Goal: Transaction & Acquisition: Purchase product/service

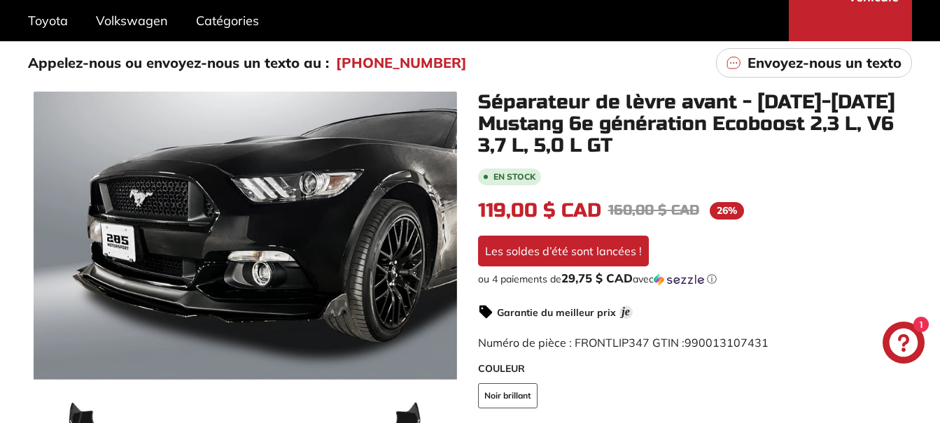
scroll to position [204, 0]
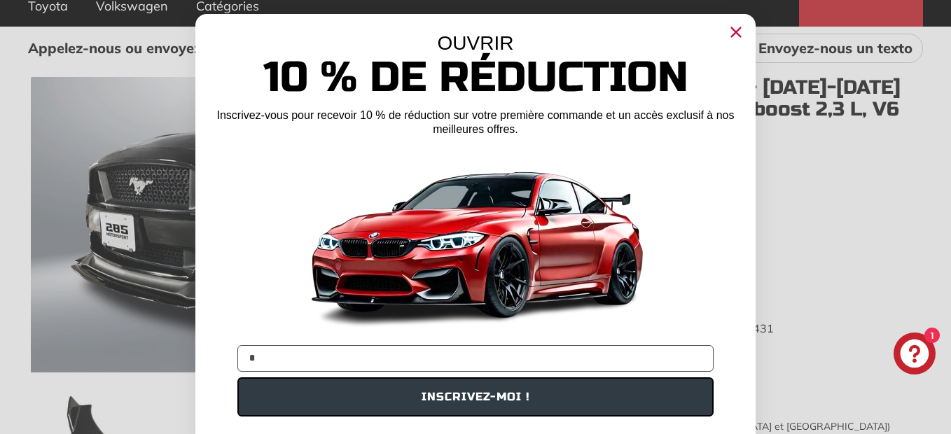
type input "**********"
click at [482, 402] on button "INSCRIVEZ-MOI !" at bounding box center [475, 396] width 476 height 39
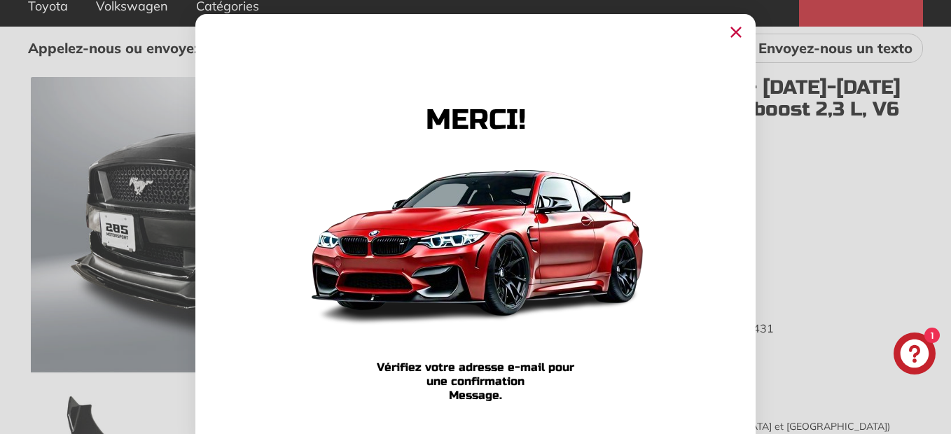
click at [731, 31] on icon "Fermer la boîte de dialogue" at bounding box center [735, 32] width 9 height 9
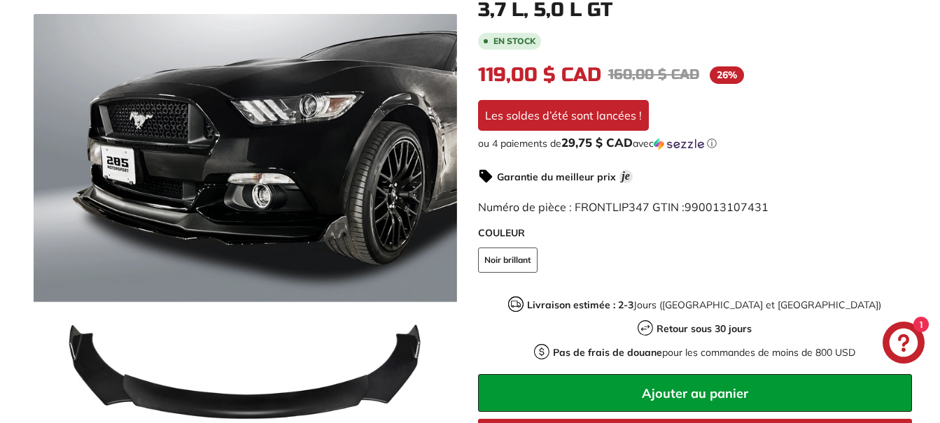
scroll to position [317, 0]
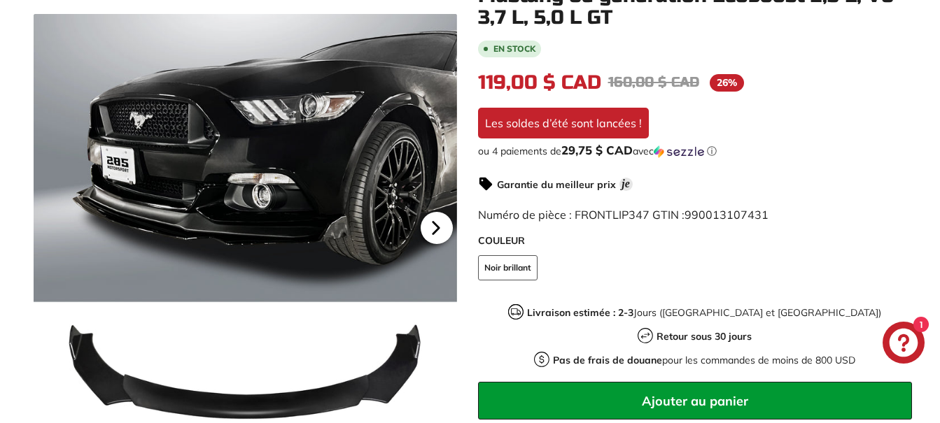
click at [439, 232] on icon at bounding box center [436, 228] width 6 height 12
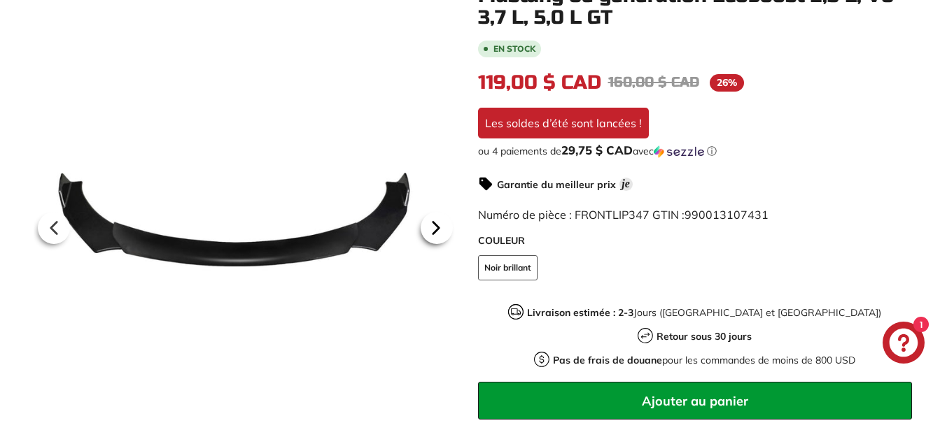
click at [439, 232] on icon at bounding box center [436, 228] width 6 height 12
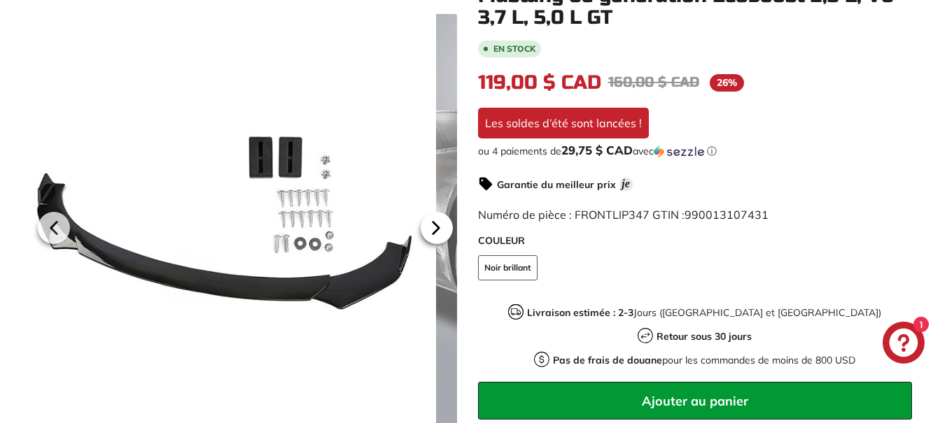
click at [439, 232] on icon at bounding box center [436, 228] width 6 height 12
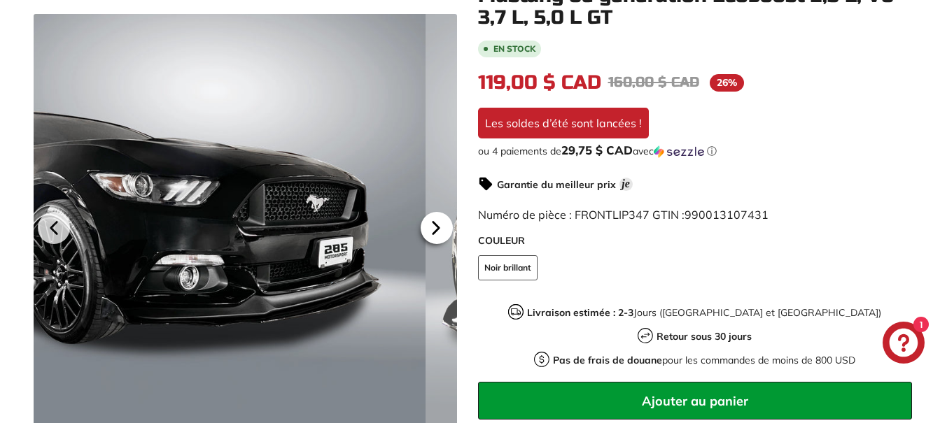
click at [439, 233] on icon at bounding box center [436, 228] width 6 height 12
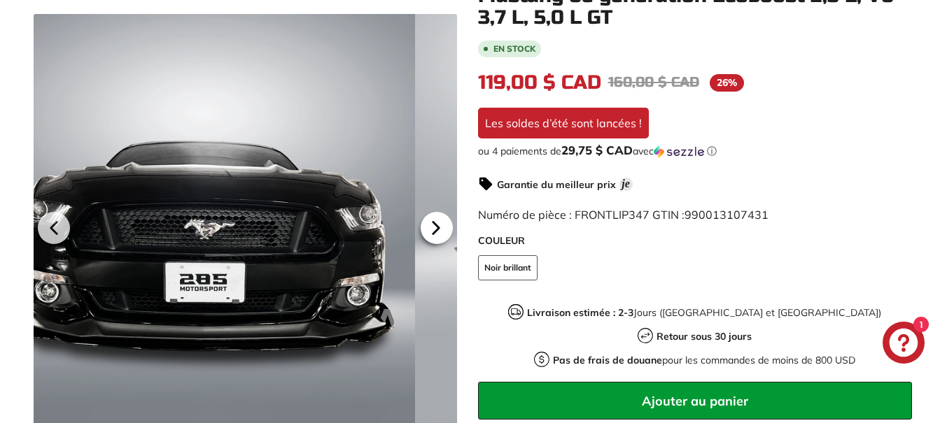
click at [439, 233] on icon at bounding box center [436, 228] width 6 height 12
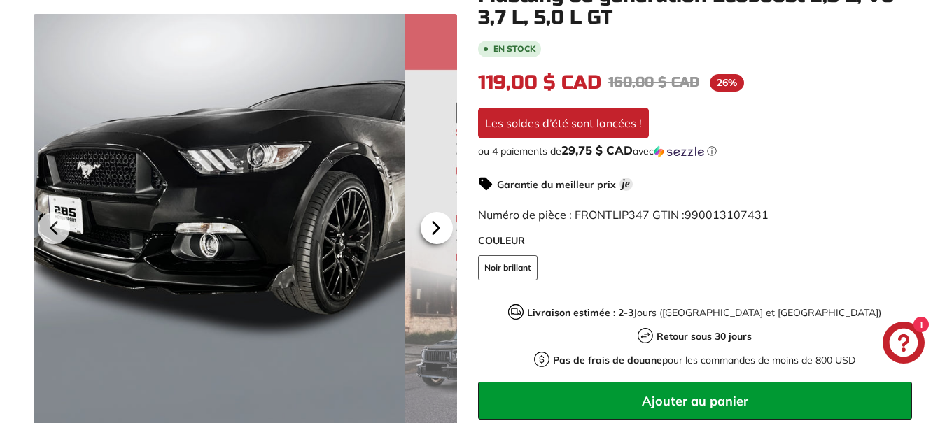
scroll to position [0, 129]
click at [439, 233] on icon at bounding box center [436, 228] width 6 height 12
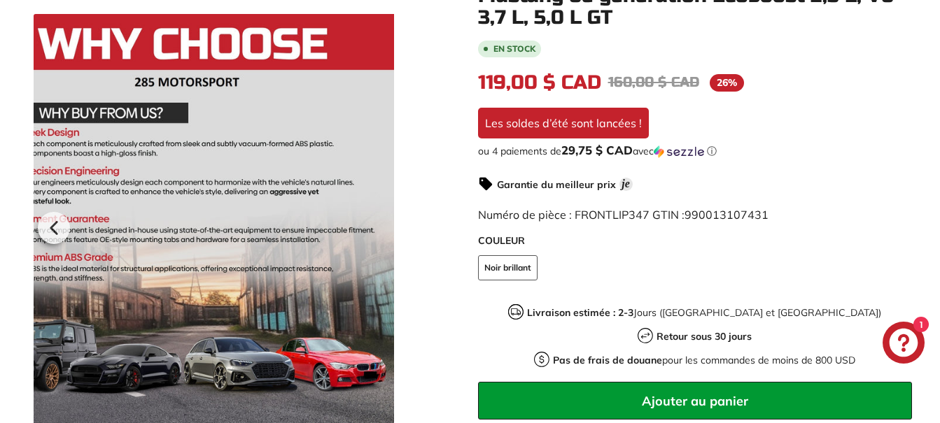
click at [394, 233] on div at bounding box center [182, 225] width 423 height 423
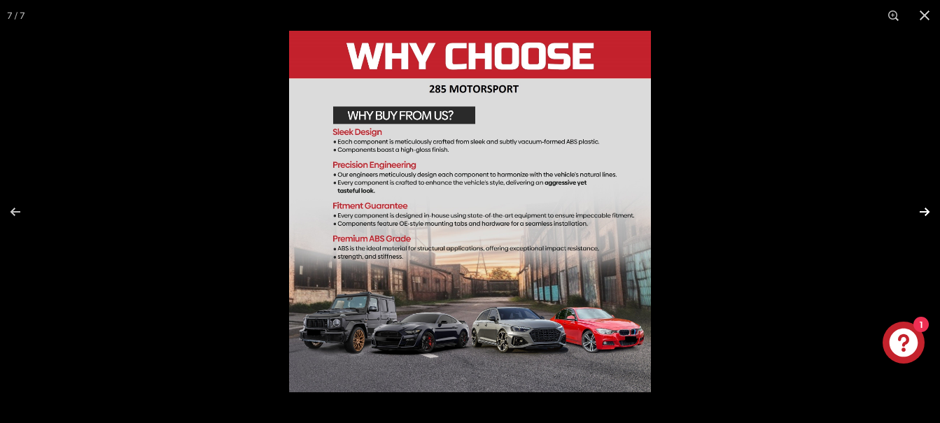
click at [921, 209] on button at bounding box center [915, 212] width 49 height 70
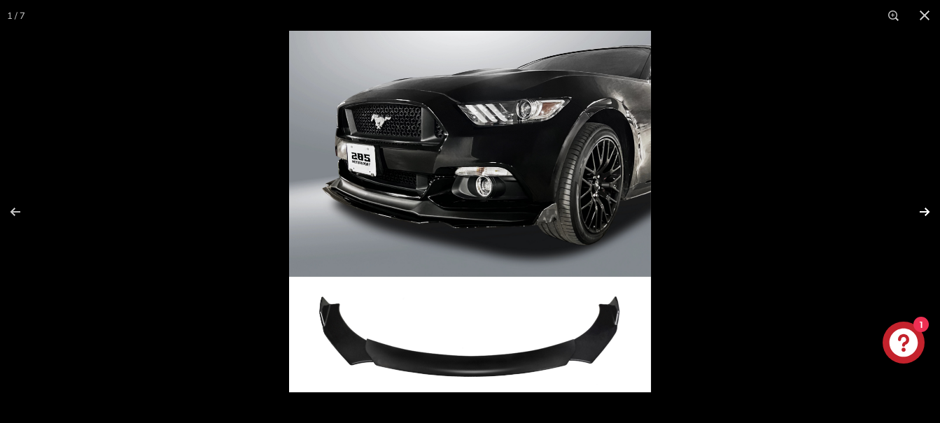
scroll to position [0, 0]
click at [921, 209] on button at bounding box center [915, 212] width 49 height 70
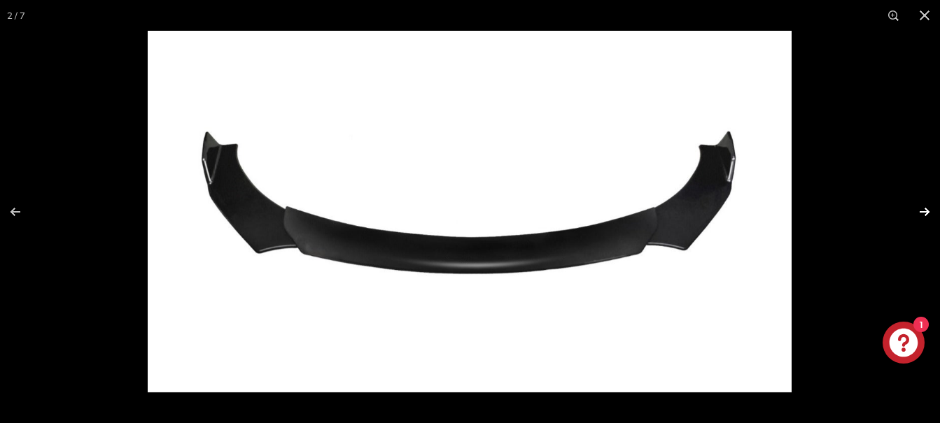
click at [921, 209] on button at bounding box center [915, 212] width 49 height 70
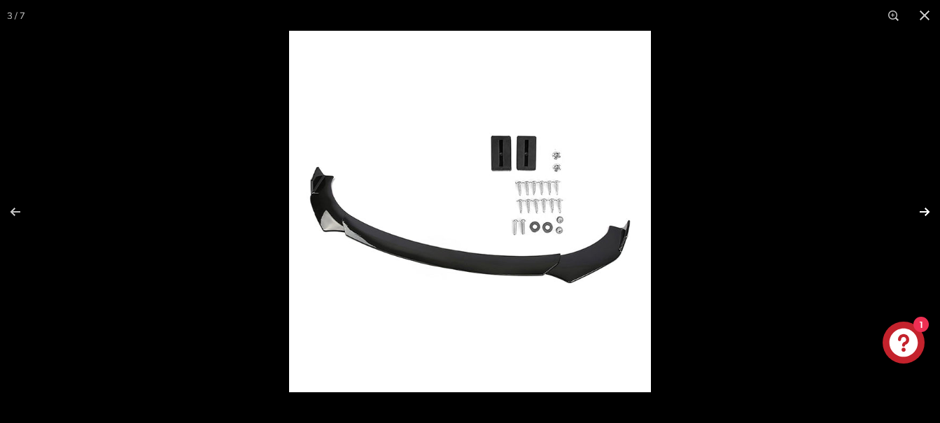
click at [921, 209] on button at bounding box center [915, 212] width 49 height 70
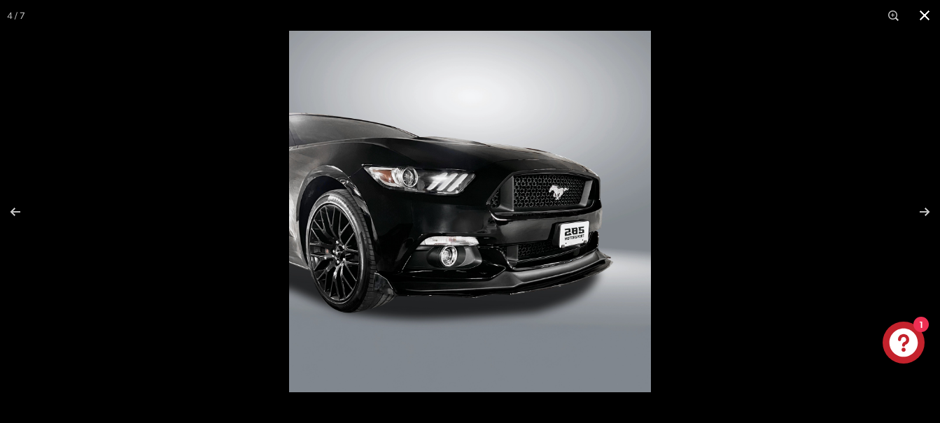
click at [923, 15] on button at bounding box center [924, 15] width 31 height 31
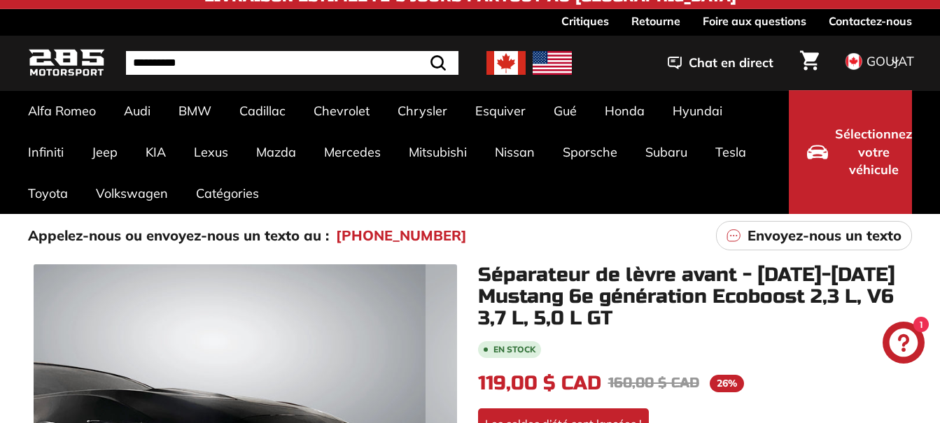
scroll to position [8, 0]
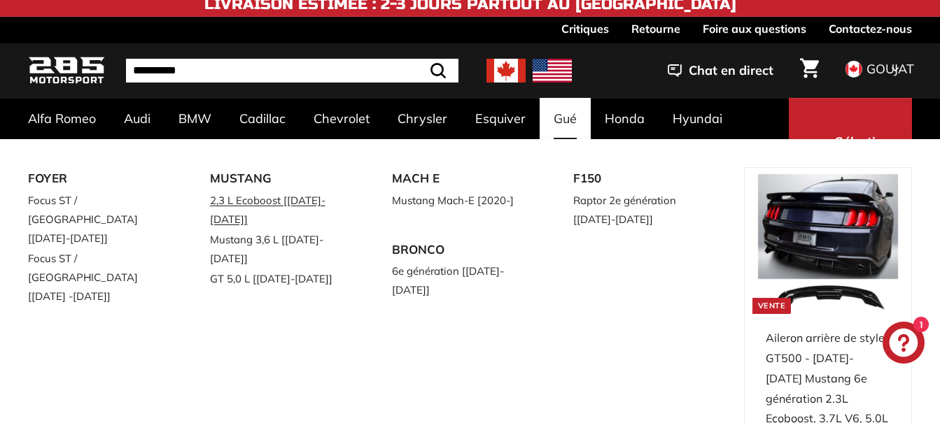
click at [248, 200] on link "2,3 L Ecoboost [[DATE]-[DATE]]" at bounding box center [281, 209] width 143 height 39
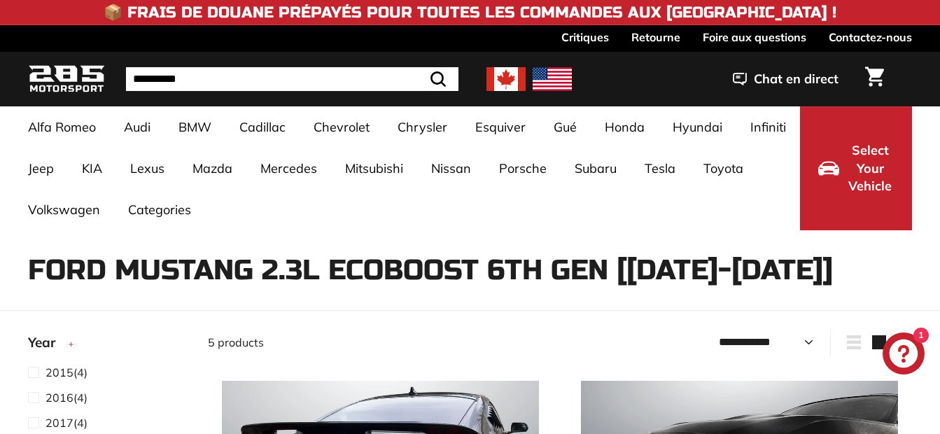
select select "**********"
